Goal: Find specific page/section: Find specific page/section

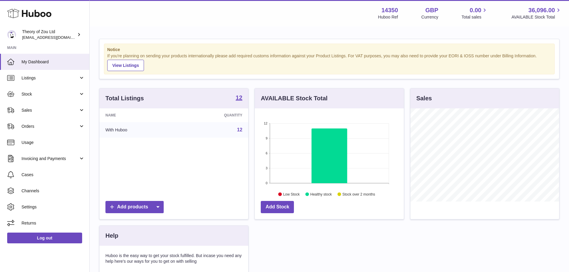
scroll to position [93, 149]
click at [31, 106] on link "Sales" at bounding box center [44, 110] width 89 height 16
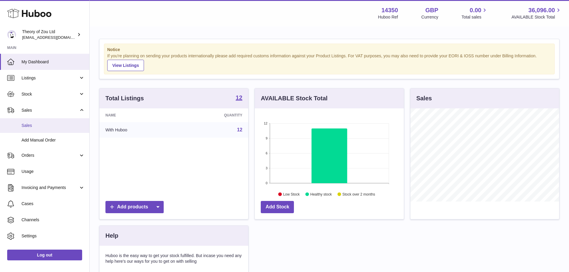
click at [37, 128] on span "Sales" at bounding box center [53, 126] width 63 height 6
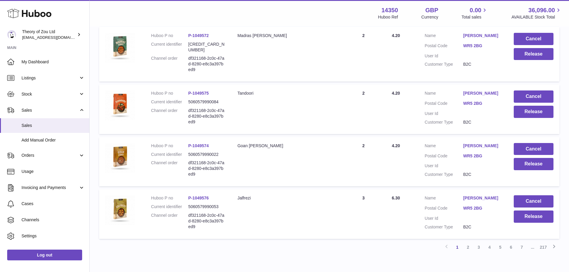
scroll to position [465, 0]
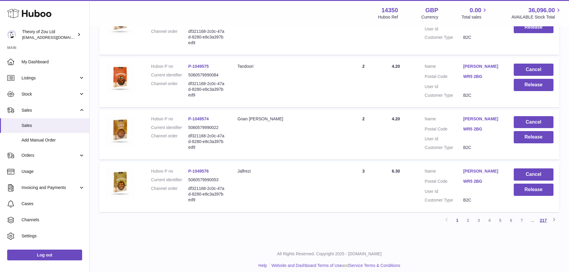
click at [540, 215] on link "217" at bounding box center [543, 220] width 11 height 11
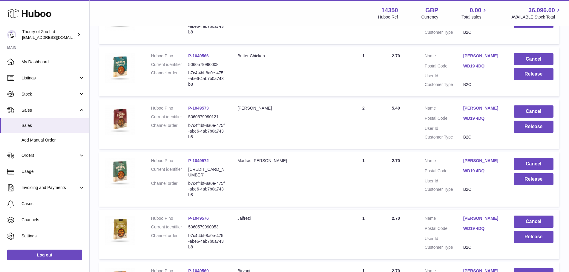
scroll to position [203, 0]
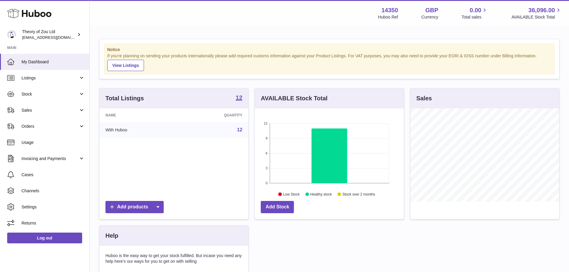
scroll to position [93, 149]
click at [40, 110] on span "Sales" at bounding box center [50, 111] width 57 height 6
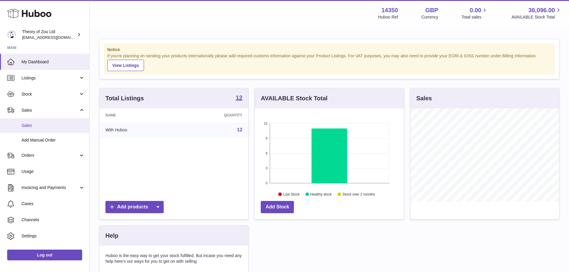
click at [47, 128] on span "Sales" at bounding box center [53, 126] width 63 height 6
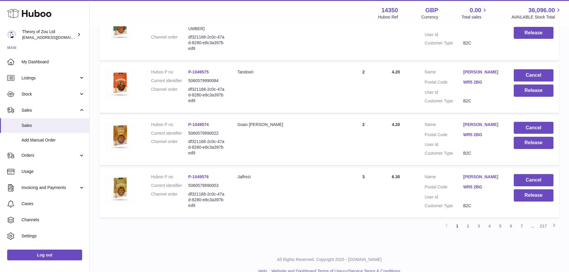
scroll to position [465, 0]
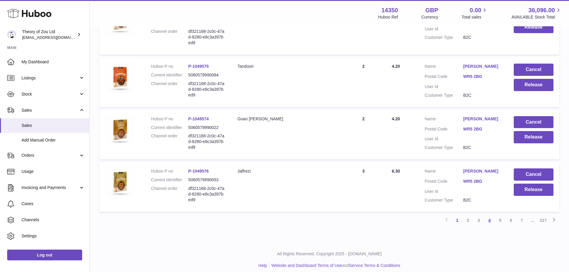
click at [492, 216] on link "4" at bounding box center [489, 220] width 11 height 11
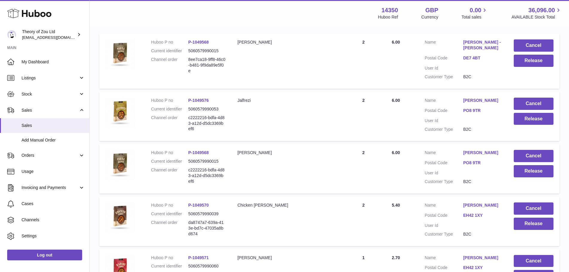
scroll to position [146, 0]
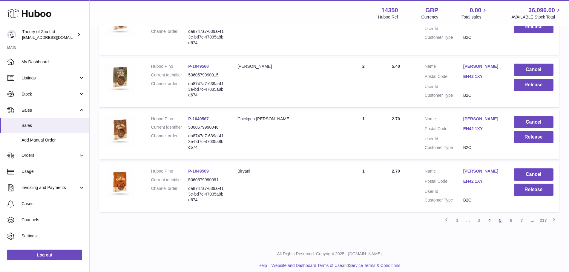
click at [501, 215] on link "5" at bounding box center [500, 220] width 11 height 11
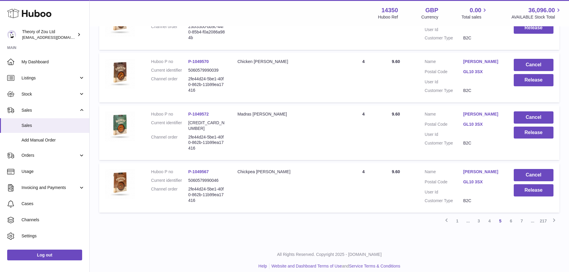
scroll to position [465, 0]
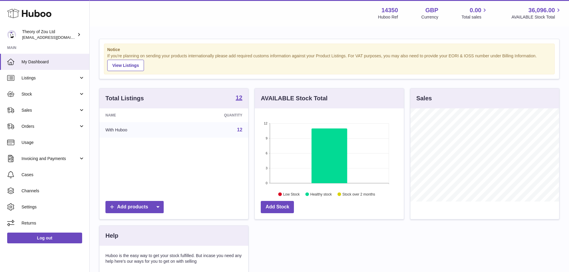
scroll to position [93, 149]
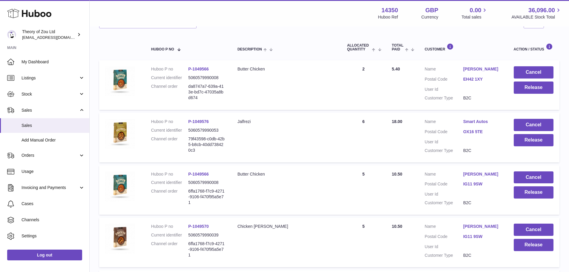
scroll to position [119, 0]
